Goal: Task Accomplishment & Management: Complete application form

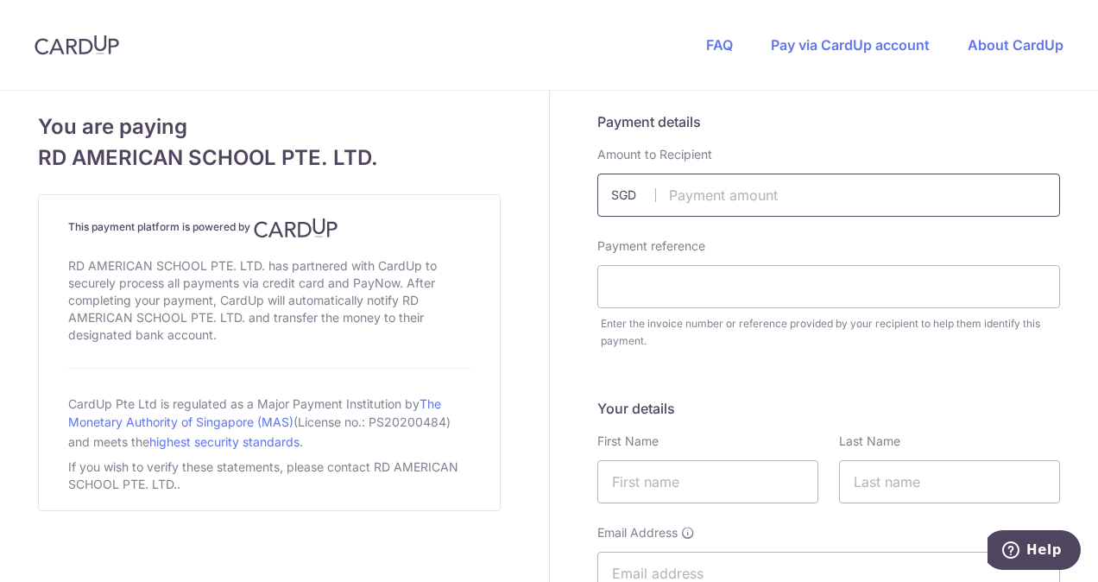
click at [729, 209] on input "text" at bounding box center [828, 195] width 463 height 43
type input "3600.00"
click at [703, 284] on input "text" at bounding box center [828, 286] width 463 height 43
type input "J"
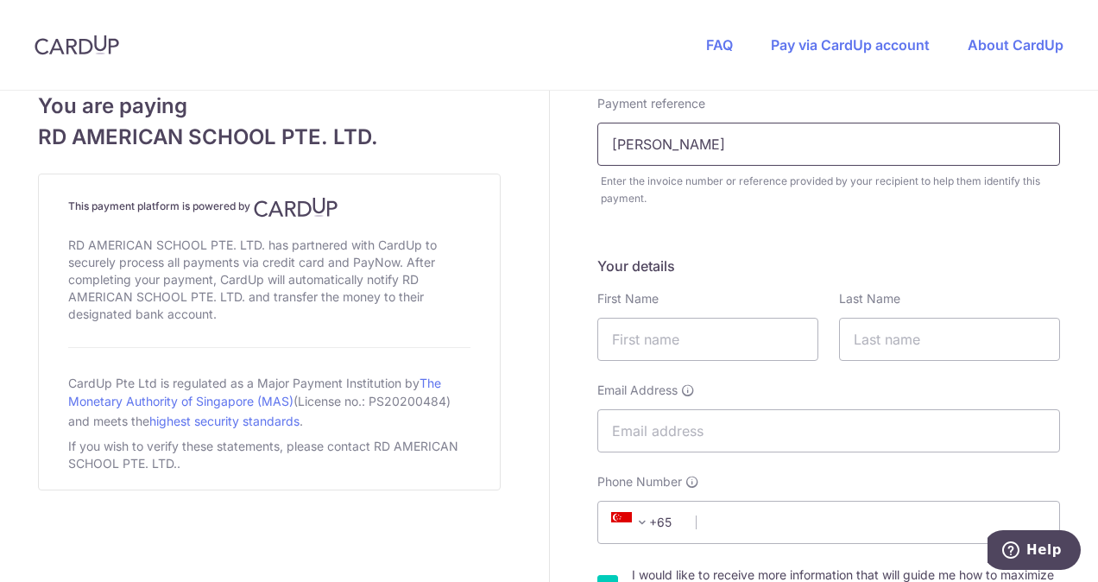
scroll to position [145, 0]
type input "Yin Jinang"
click at [730, 347] on input "text" at bounding box center [707, 336] width 221 height 43
type input "gina"
type input "Chee"
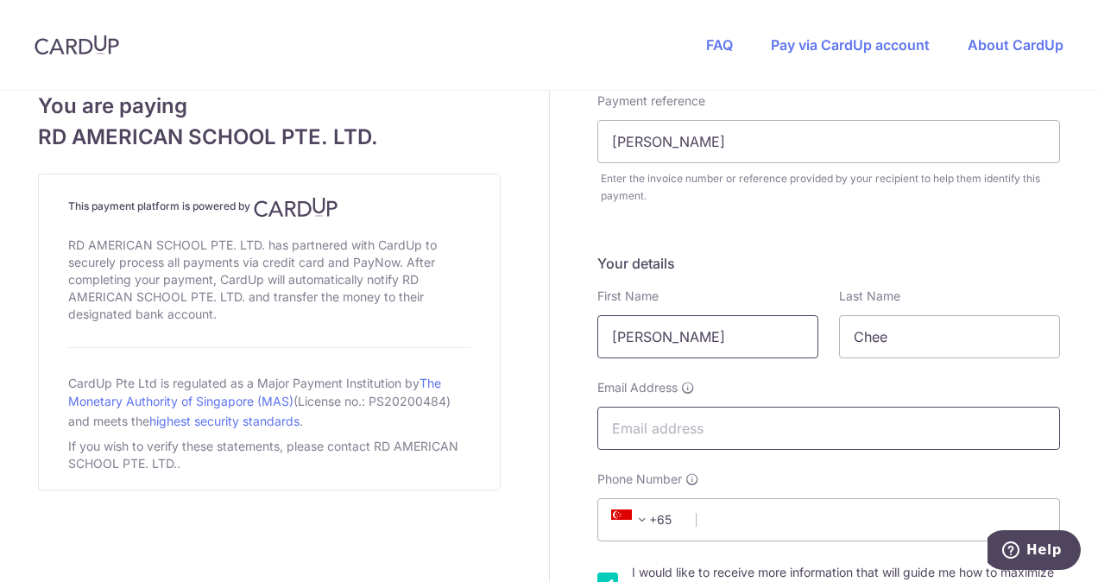
type input "gina.c@rdas.edu.sg"
select select "US"
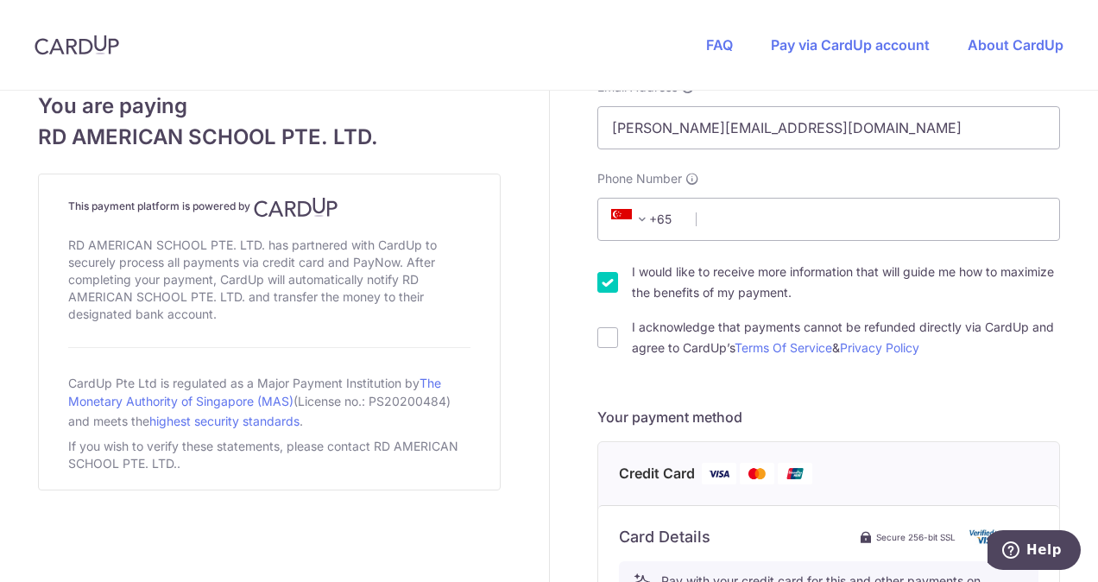
scroll to position [430, 0]
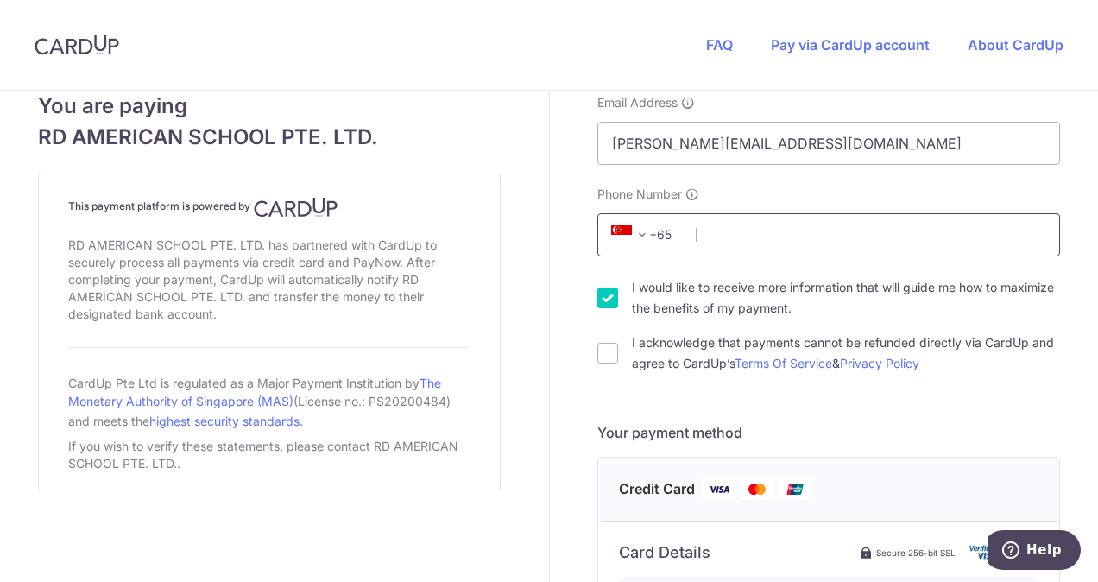
click at [749, 243] on input "Phone Number" at bounding box center [828, 234] width 463 height 43
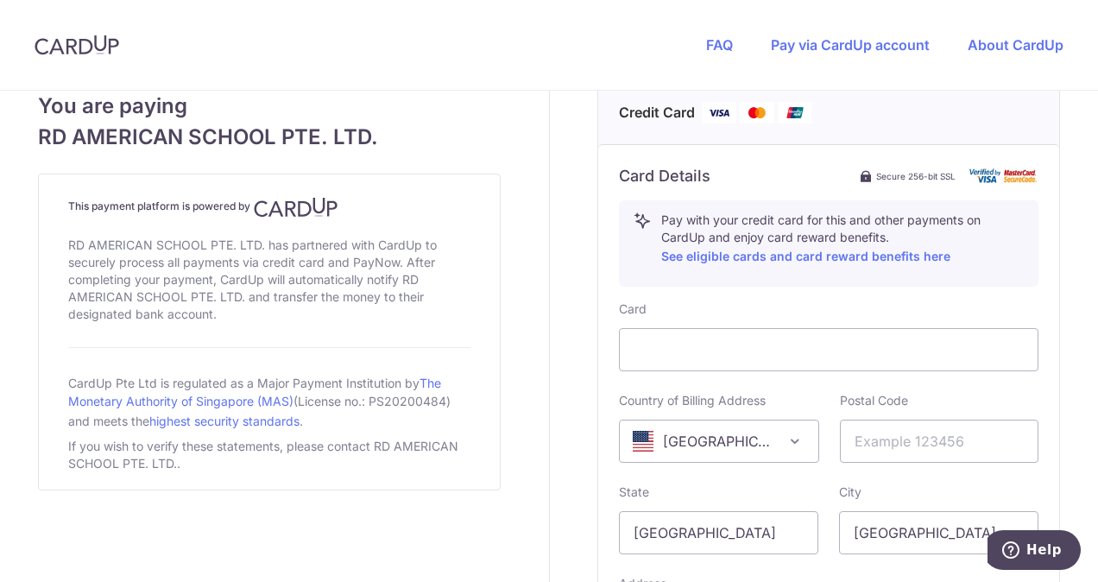
scroll to position [832, 0]
type input "932"
click at [550, 287] on div "Payment details Amount to Recipient 3600.00 SGD Payment reference Yin Jinang Re…" at bounding box center [829, 67] width 559 height 1618
